Goal: Task Accomplishment & Management: Use online tool/utility

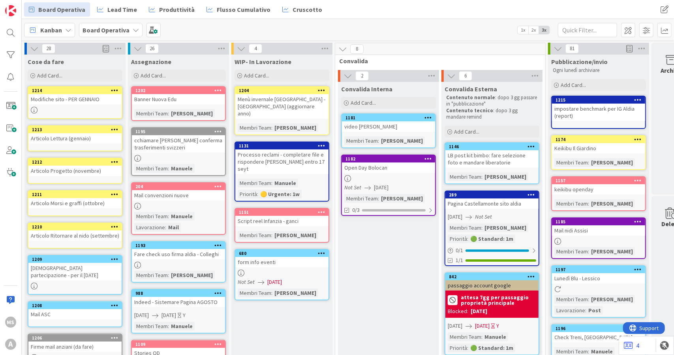
click at [298, 101] on div "Menù invernale [GEOGRAPHIC_DATA] - [GEOGRAPHIC_DATA] (aggiornare anno)" at bounding box center [281, 106] width 93 height 24
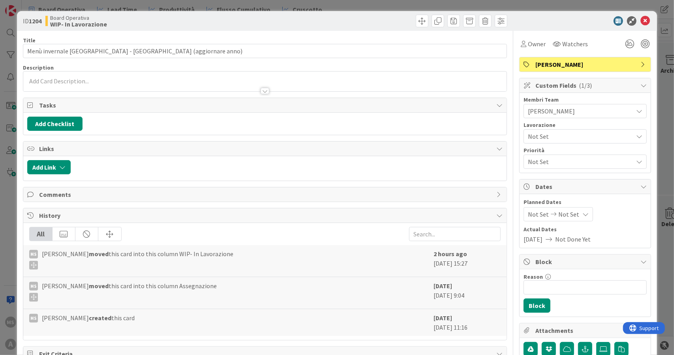
click at [566, 277] on div "Reason 0 / 256" at bounding box center [585, 276] width 123 height 7
click at [563, 287] on input "Reason" at bounding box center [585, 287] width 123 height 14
type input "("
type input "in attesa di risposta"
click at [531, 298] on button "Block" at bounding box center [537, 305] width 27 height 14
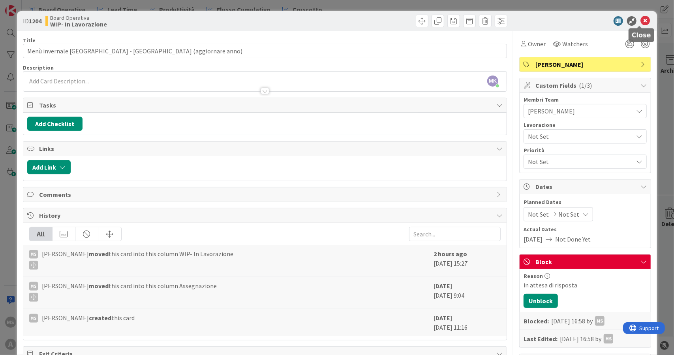
click at [641, 21] on icon at bounding box center [645, 20] width 9 height 9
